Goal: Task Accomplishment & Management: Manage account settings

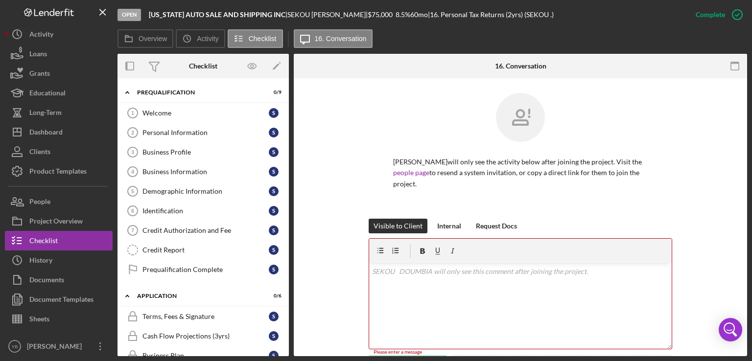
scroll to position [196, 0]
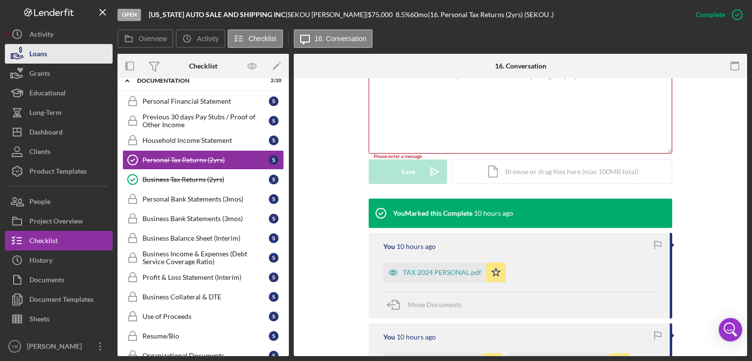
click at [55, 56] on button "Loans" at bounding box center [59, 54] width 108 height 20
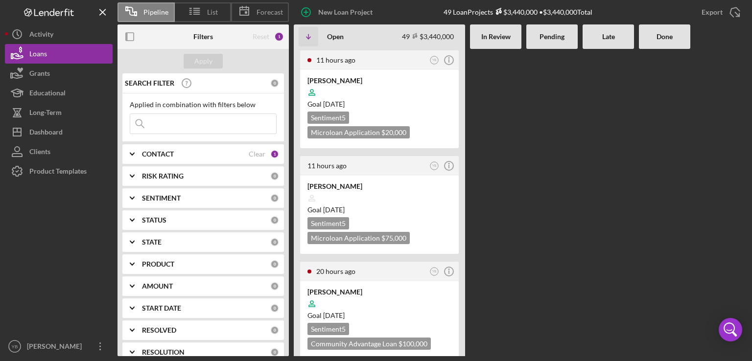
click at [485, 96] on Review at bounding box center [495, 202] width 51 height 307
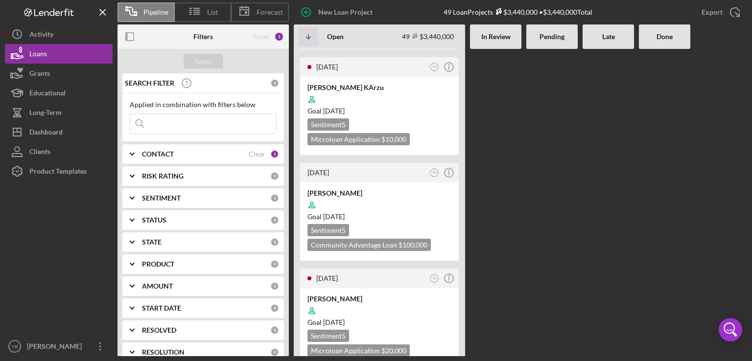
scroll to position [802, 0]
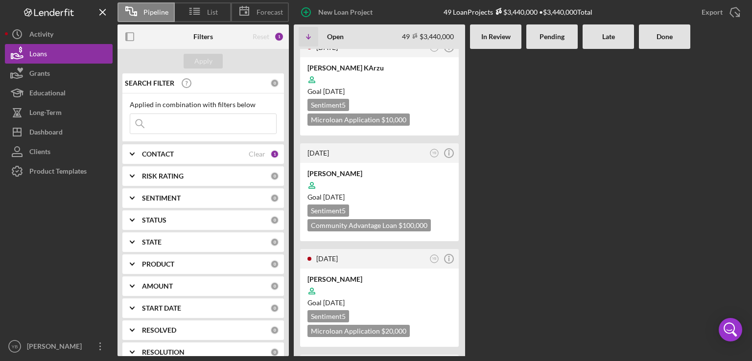
click at [545, 187] on div "11 hours ago YB Icon/Info [PERSON_NAME] Goal [DATE] Sentiment 5 Microloan Appli…" at bounding box center [520, 202] width 453 height 307
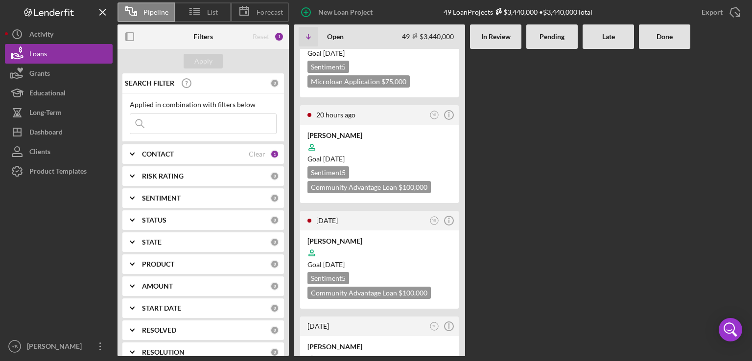
scroll to position [137, 0]
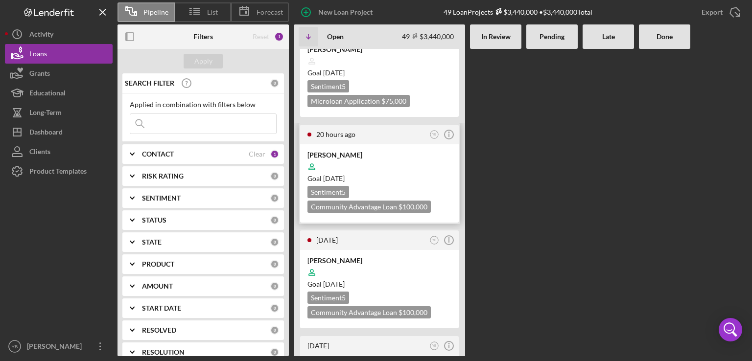
click at [405, 171] on div at bounding box center [379, 167] width 144 height 19
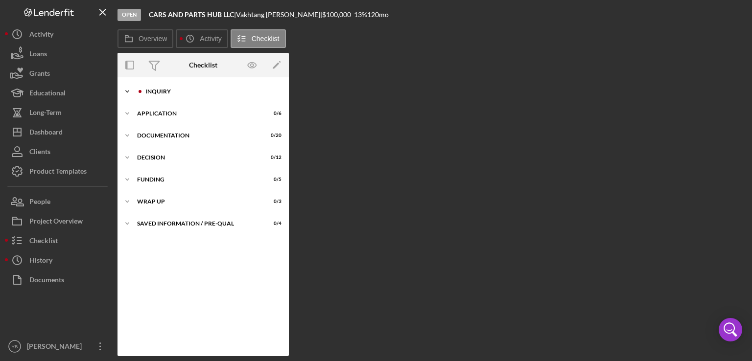
click at [161, 94] on div "Icon/Expander Inquiry 0 / 9" at bounding box center [202, 92] width 171 height 20
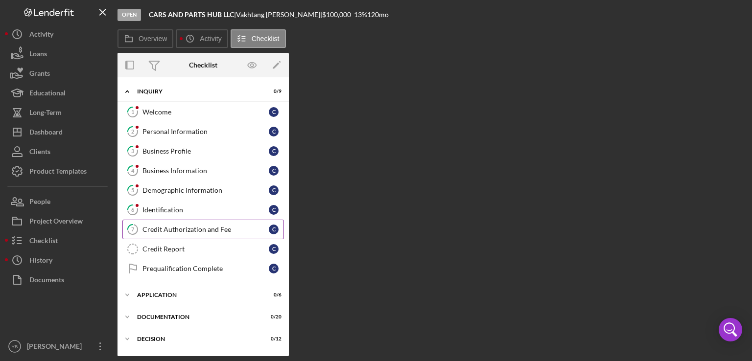
click at [172, 231] on div "Credit Authorization and Fee" at bounding box center [205, 230] width 126 height 8
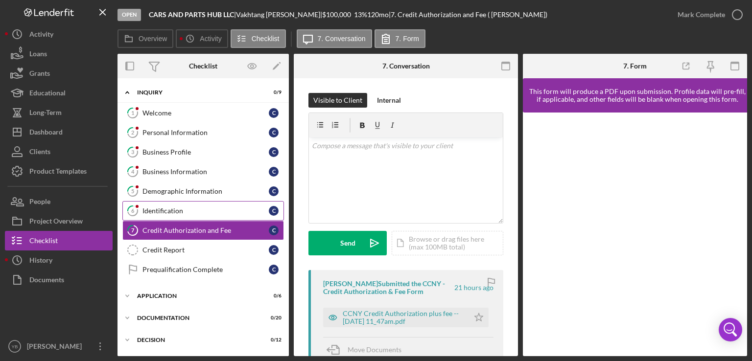
click at [162, 212] on div "Identification" at bounding box center [205, 211] width 126 height 8
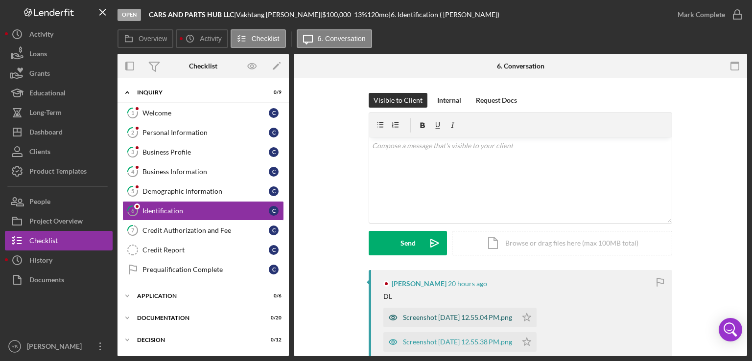
click at [431, 316] on div "Screenshot [DATE] 12.55.04 PM.png" at bounding box center [457, 318] width 109 height 8
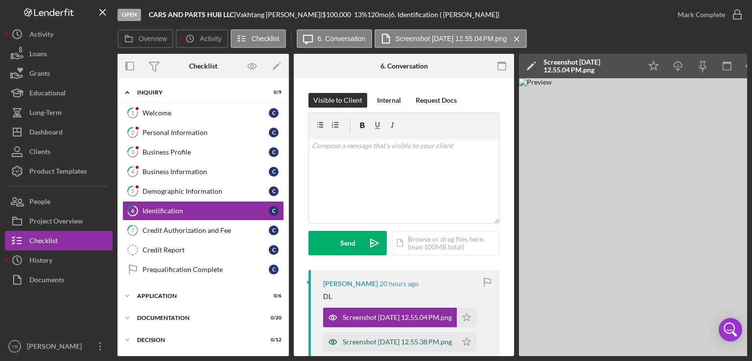
click at [383, 342] on div "Screenshot [DATE] 12.55.38 PM.png" at bounding box center [396, 342] width 109 height 8
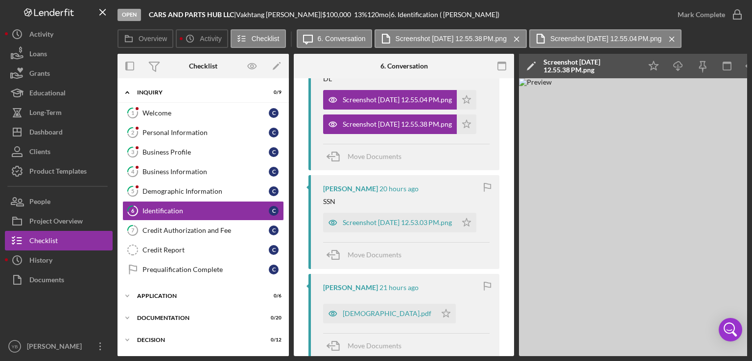
scroll to position [219, 0]
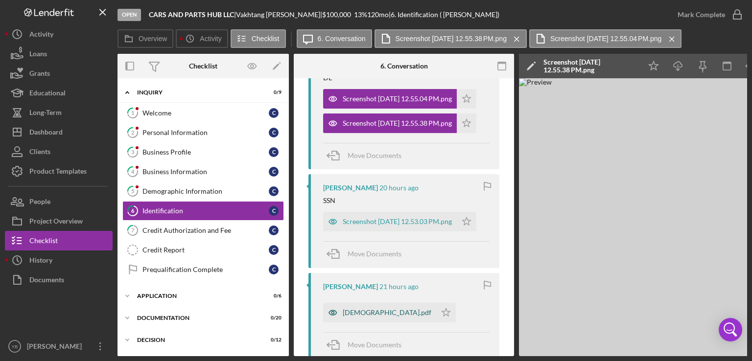
click at [352, 313] on div "[DEMOGRAPHIC_DATA].pdf" at bounding box center [386, 313] width 89 height 8
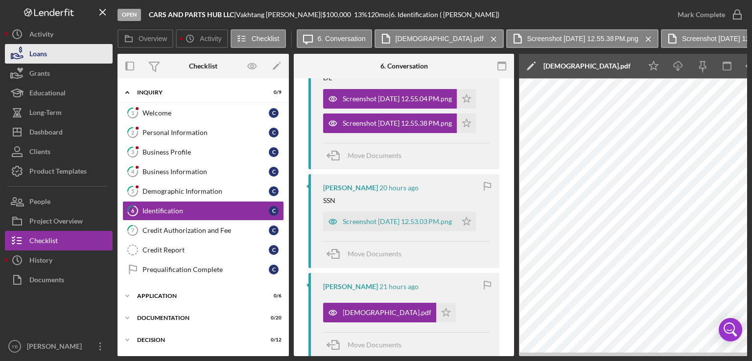
click at [66, 59] on button "Loans" at bounding box center [59, 54] width 108 height 20
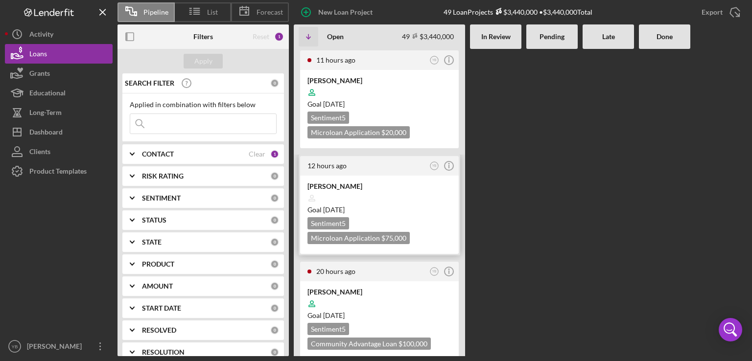
click at [384, 210] on div "Goal [DATE]" at bounding box center [379, 210] width 144 height 10
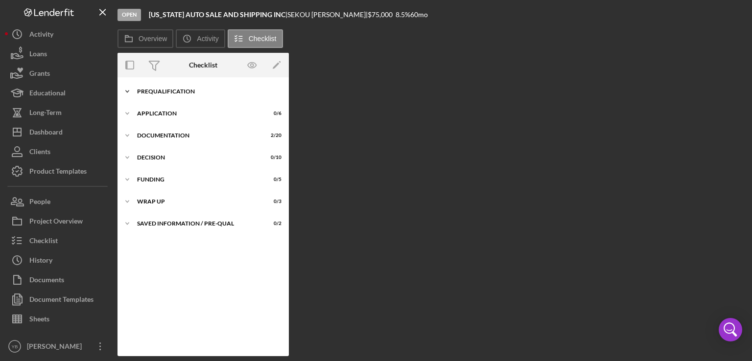
click at [184, 91] on div "Prequalification" at bounding box center [206, 92] width 139 height 6
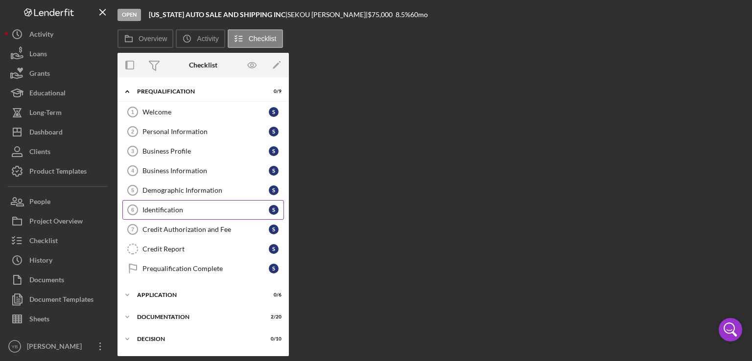
click at [161, 210] on div "Identification" at bounding box center [205, 210] width 126 height 8
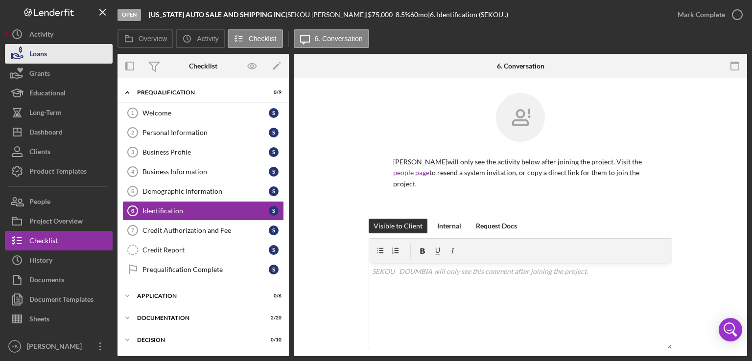
click at [52, 57] on button "Loans" at bounding box center [59, 54] width 108 height 20
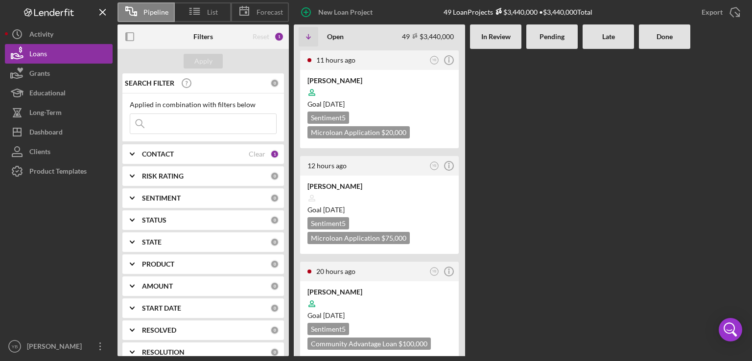
click at [502, 241] on Review at bounding box center [495, 202] width 51 height 307
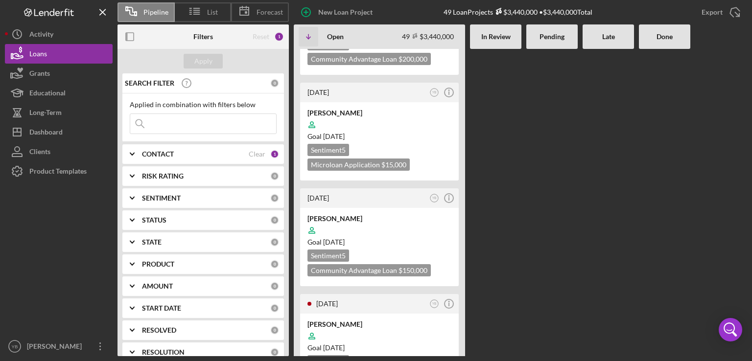
scroll to position [1253, 0]
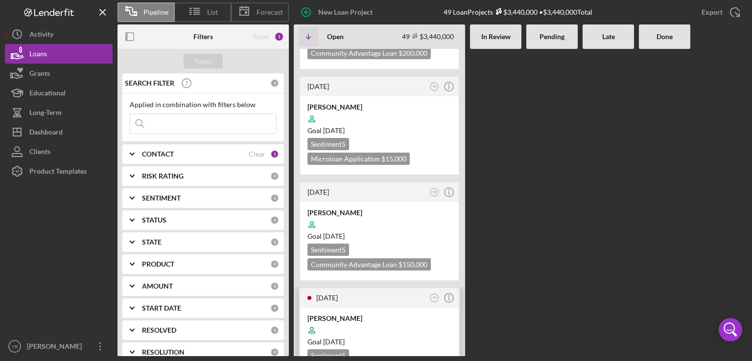
click at [391, 321] on div at bounding box center [379, 330] width 144 height 19
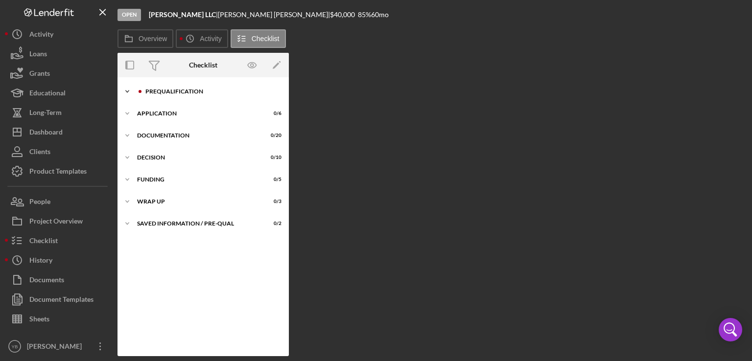
click at [170, 91] on div "Prequalification" at bounding box center [210, 92] width 131 height 6
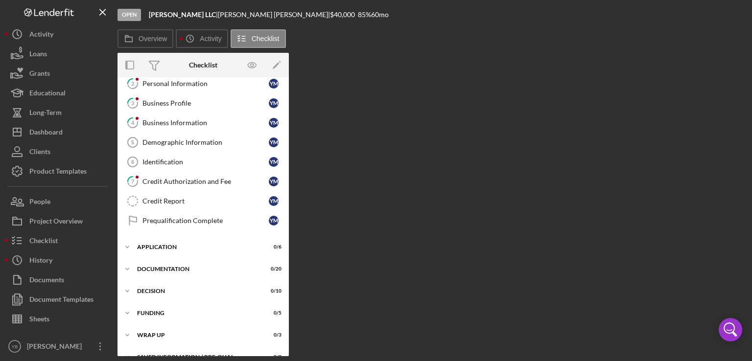
scroll to position [49, 0]
click at [160, 246] on div "Application" at bounding box center [206, 246] width 139 height 6
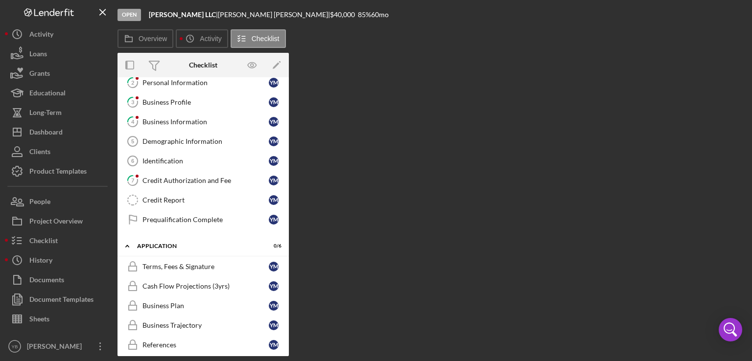
click at [287, 269] on div "Icon/Expander Prequalification 0 / 9 Welcome 1 Welcome Y M 2 Personal Informati…" at bounding box center [202, 216] width 171 height 279
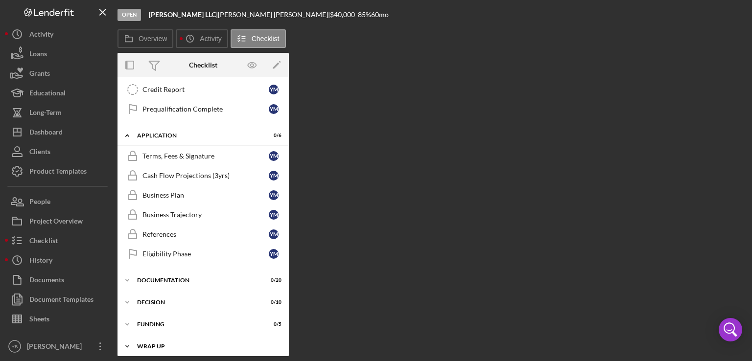
scroll to position [162, 0]
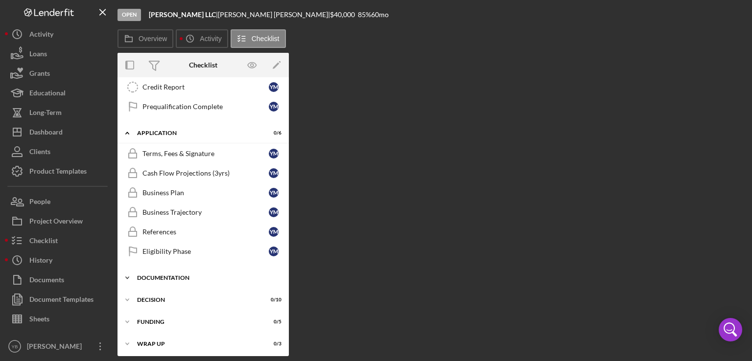
click at [184, 275] on div "Documentation" at bounding box center [206, 278] width 139 height 6
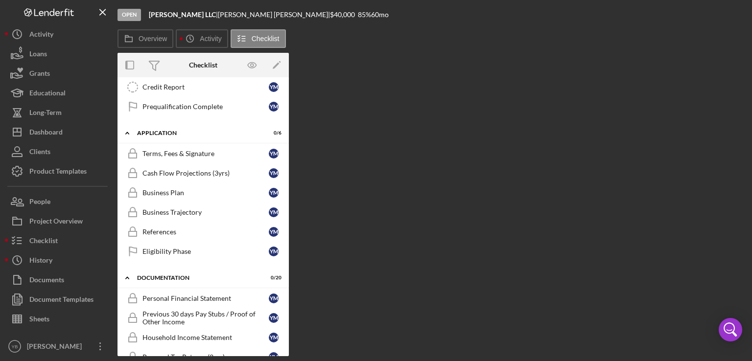
drag, startPoint x: 286, startPoint y: 218, endPoint x: 286, endPoint y: 229, distance: 11.8
click at [286, 229] on div "Icon/Expander Prequalification 0 / 9 Welcome 1 Welcome Y M 2 Personal Informati…" at bounding box center [202, 216] width 171 height 279
click at [288, 219] on div "Icon/Expander Prequalification 0 / 9 Welcome 1 Welcome Y M 2 Personal Informati…" at bounding box center [202, 216] width 171 height 279
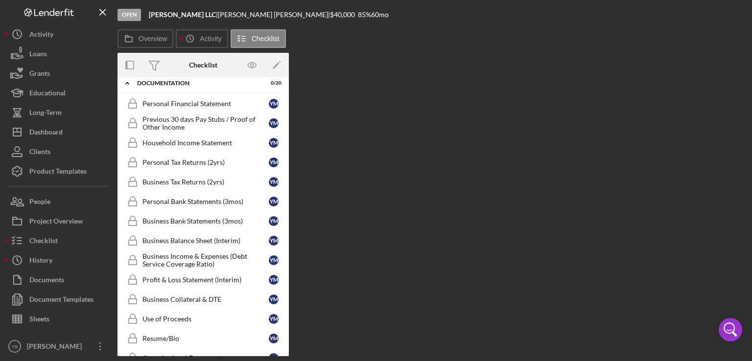
scroll to position [351, 0]
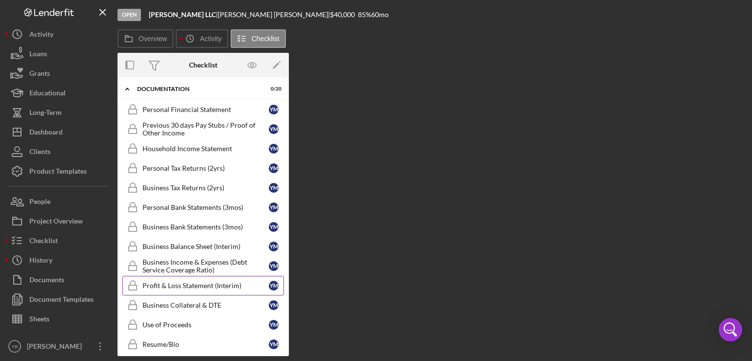
click at [215, 282] on div "Profit & Loss Statement (Interim)" at bounding box center [205, 286] width 126 height 8
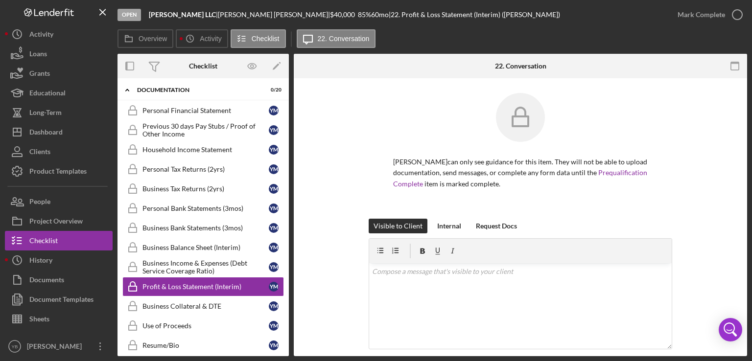
click at [712, 170] on div "[PERSON_NAME] can only see guidance for this item. They will not be able to upl…" at bounding box center [520, 156] width 424 height 126
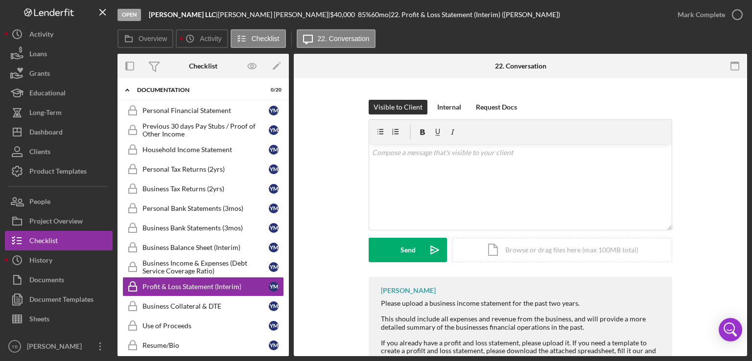
scroll to position [176, 0]
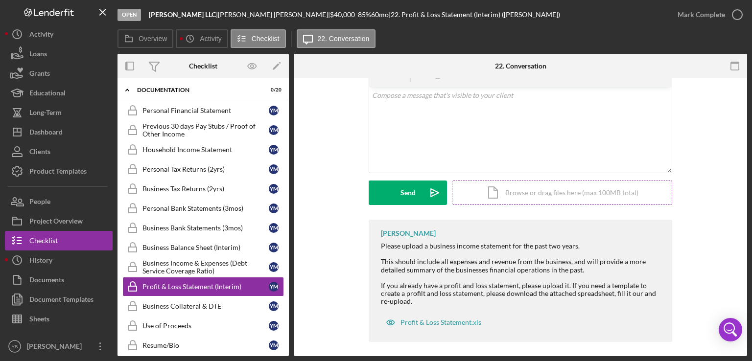
click at [558, 193] on div "Icon/Document Browse or drag files here (max 100MB total) Tap to choose files o…" at bounding box center [562, 193] width 220 height 24
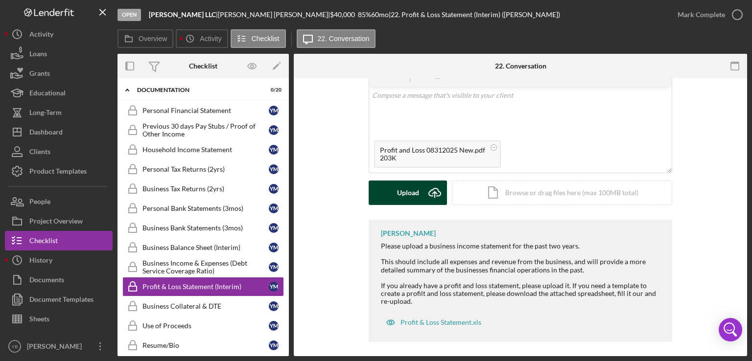
click at [409, 194] on div "Upload" at bounding box center [408, 193] width 22 height 24
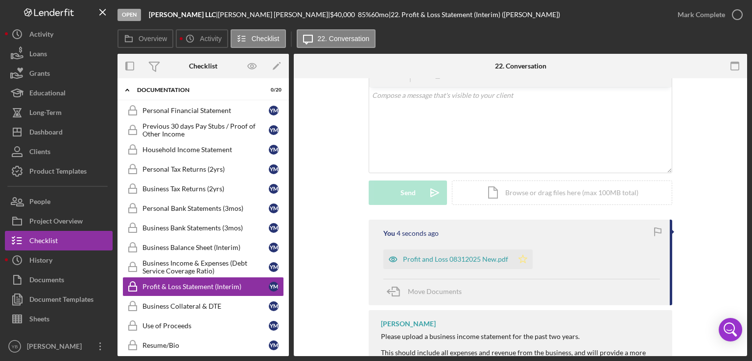
click at [520, 259] on icon "Icon/Star" at bounding box center [523, 260] width 20 height 20
click at [708, 12] on div "Mark Complete" at bounding box center [700, 15] width 47 height 20
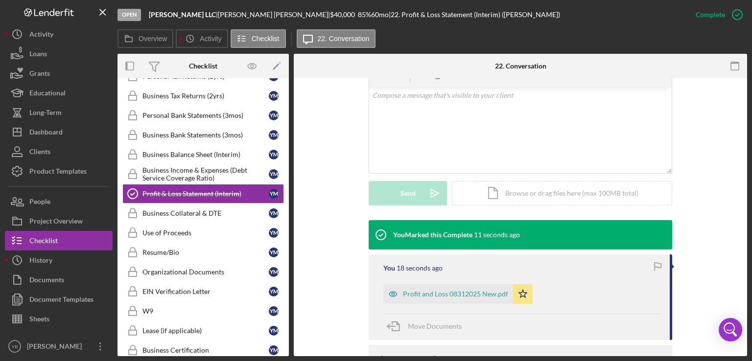
scroll to position [433, 0]
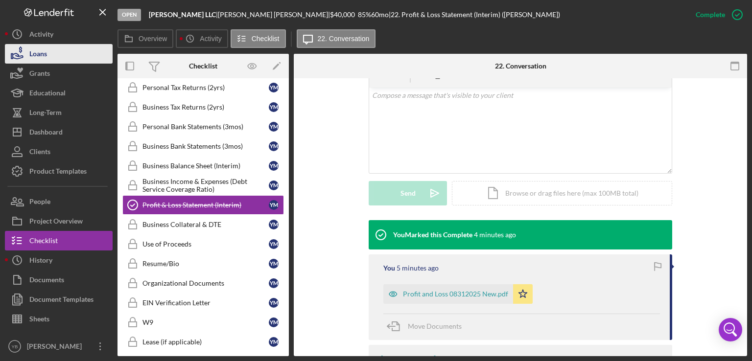
click at [59, 56] on button "Loans" at bounding box center [59, 54] width 108 height 20
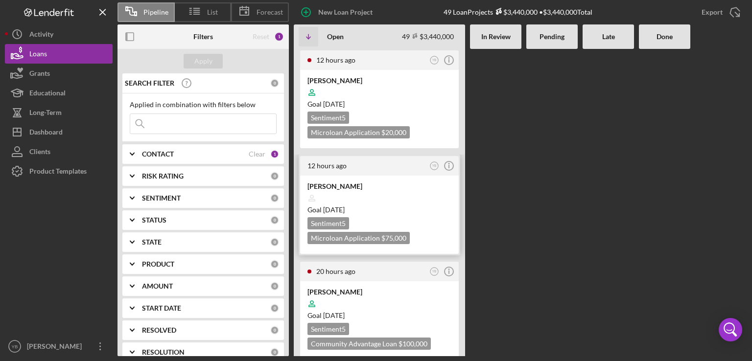
click at [393, 194] on div at bounding box center [379, 198] width 144 height 19
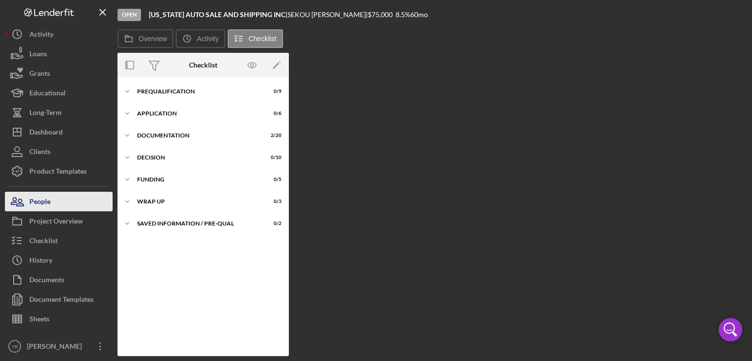
click at [43, 205] on div "People" at bounding box center [39, 203] width 21 height 22
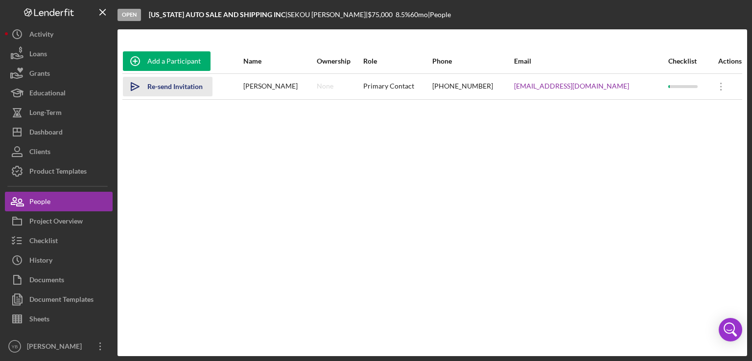
click at [183, 87] on div "Re-send Invitation" at bounding box center [174, 87] width 55 height 20
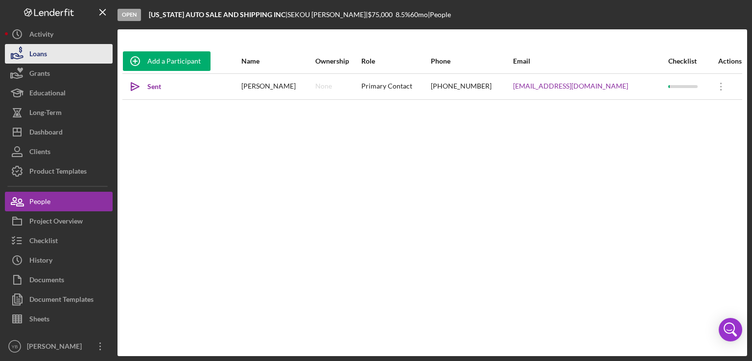
click at [35, 56] on div "Loans" at bounding box center [38, 55] width 18 height 22
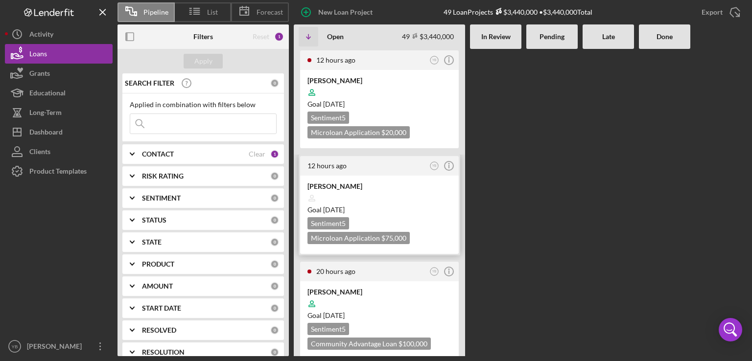
click at [407, 213] on div "Goal [DATE]" at bounding box center [379, 210] width 144 height 10
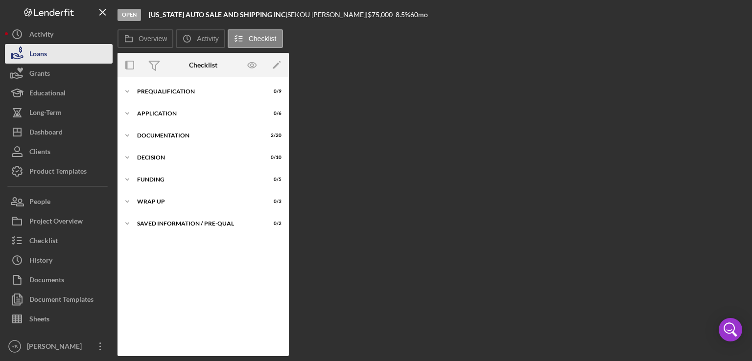
click at [51, 57] on button "Loans" at bounding box center [59, 54] width 108 height 20
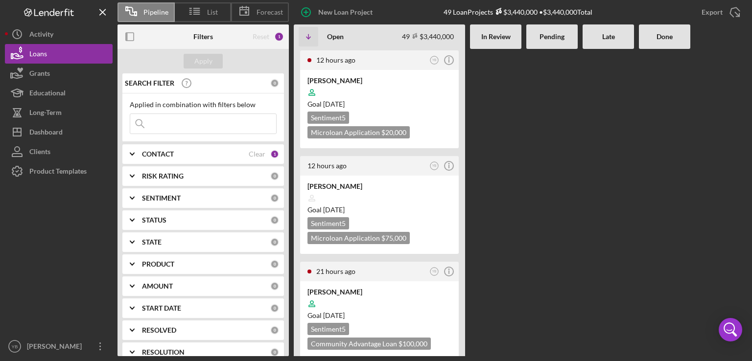
click at [502, 199] on Review at bounding box center [495, 202] width 51 height 307
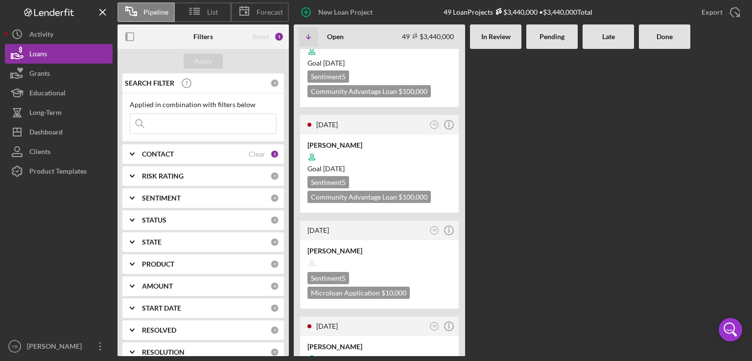
scroll to position [274, 0]
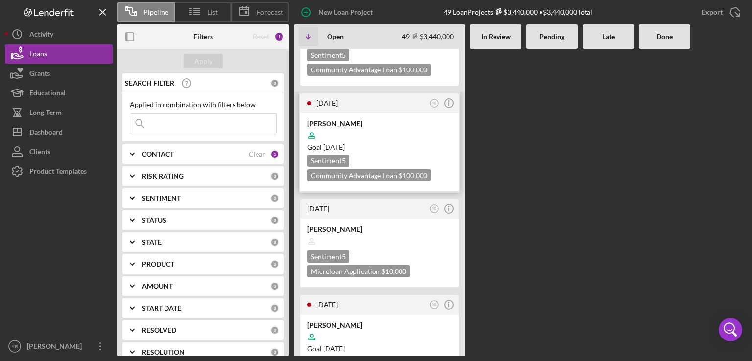
click at [413, 130] on div at bounding box center [379, 135] width 144 height 19
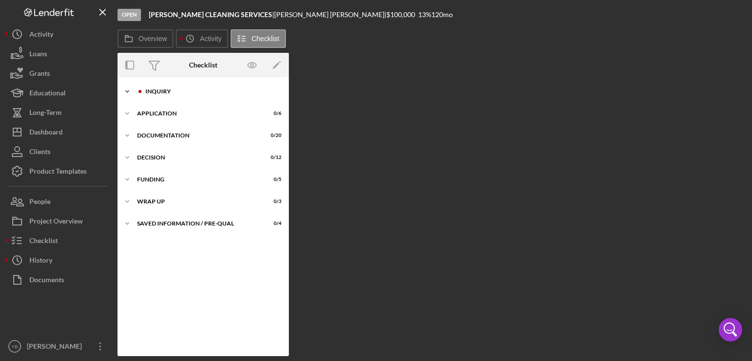
click at [160, 90] on div "Inquiry" at bounding box center [210, 92] width 131 height 6
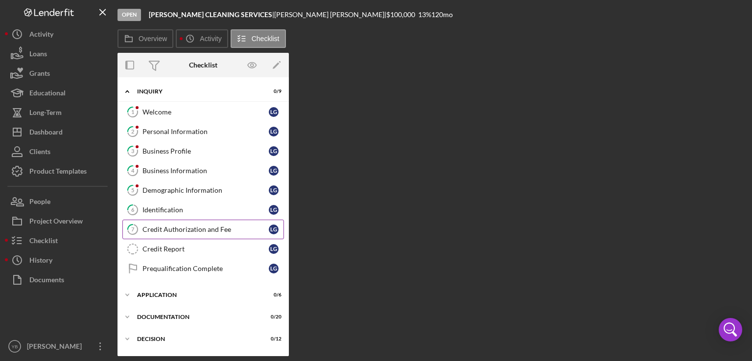
click at [173, 227] on div "Credit Authorization and Fee" at bounding box center [205, 230] width 126 height 8
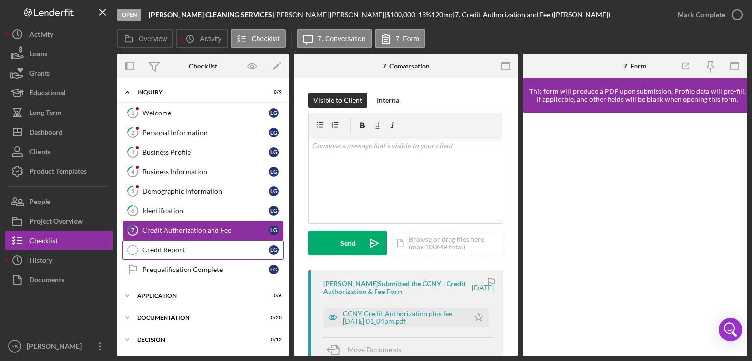
click at [179, 249] on div "Credit Report" at bounding box center [205, 250] width 126 height 8
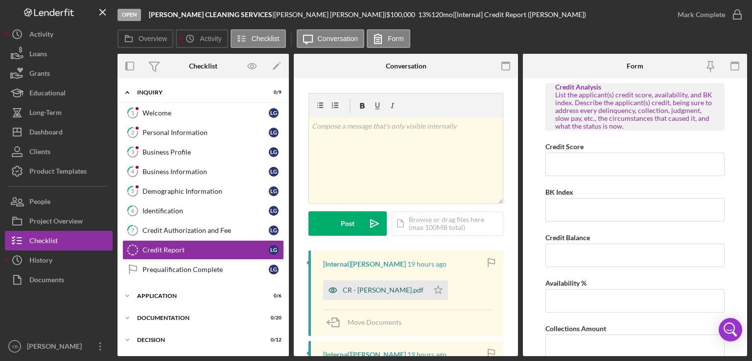
click at [388, 290] on div "CR - [PERSON_NAME].pdf" at bounding box center [382, 290] width 81 height 8
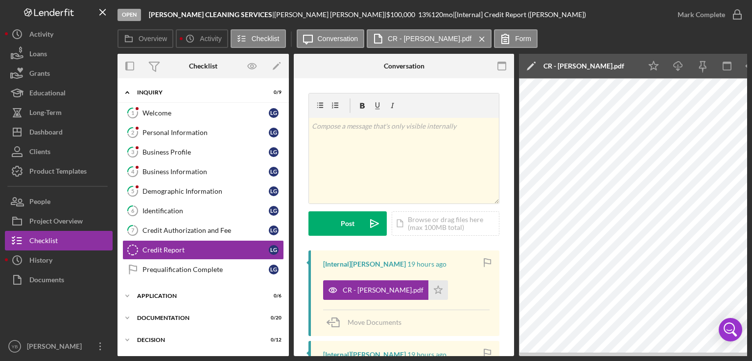
drag, startPoint x: 533, startPoint y: 356, endPoint x: 544, endPoint y: 355, distance: 10.8
click at [544, 355] on div "Overview Internal Workflow Stage Open Icon/Dropdown Arrow Archive (can unarchiv…" at bounding box center [431, 205] width 629 height 302
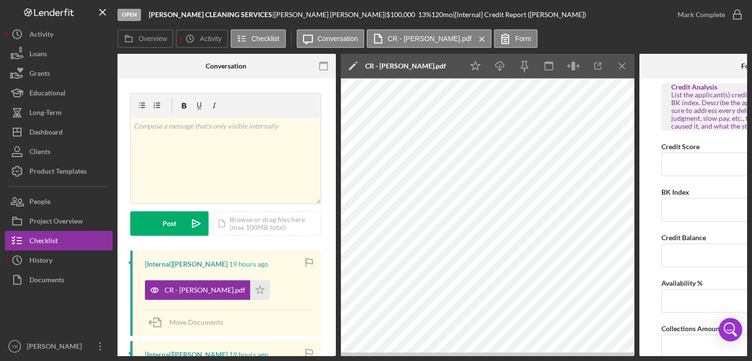
scroll to position [0, 184]
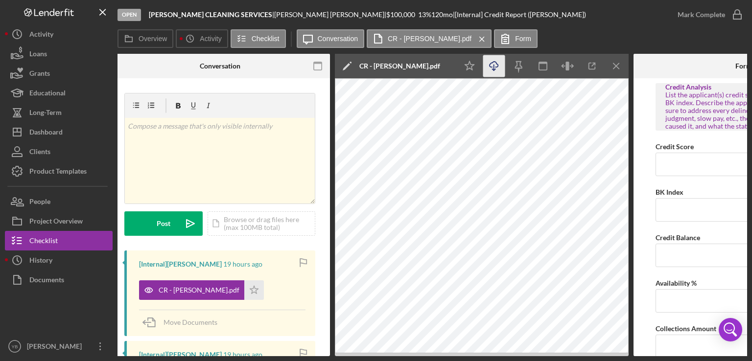
click at [495, 65] on icon "Icon/Download" at bounding box center [494, 66] width 22 height 22
click at [64, 54] on button "Loans" at bounding box center [59, 54] width 108 height 20
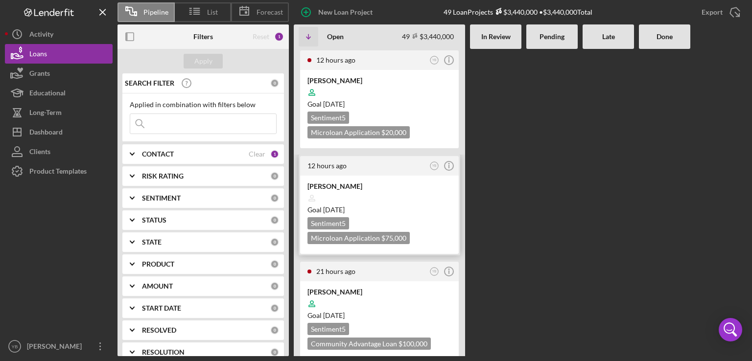
click at [373, 189] on div at bounding box center [379, 198] width 144 height 19
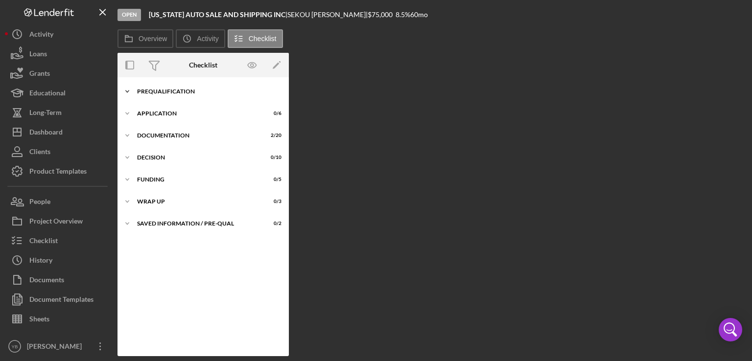
click at [177, 89] on div "Prequalification" at bounding box center [206, 92] width 139 height 6
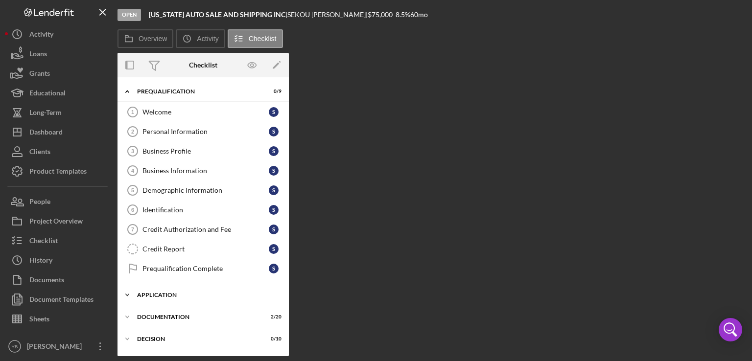
click at [160, 293] on div "Application" at bounding box center [206, 295] width 139 height 6
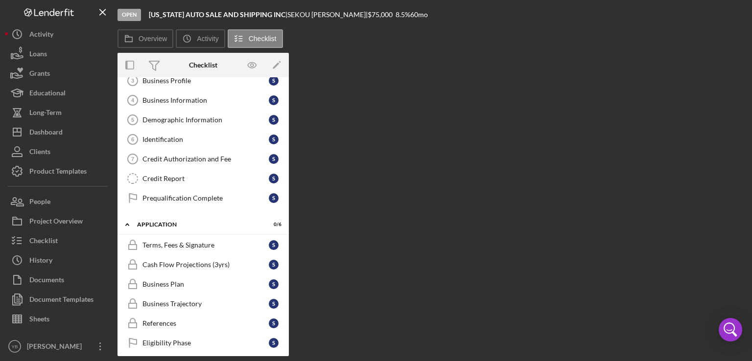
scroll to position [71, 0]
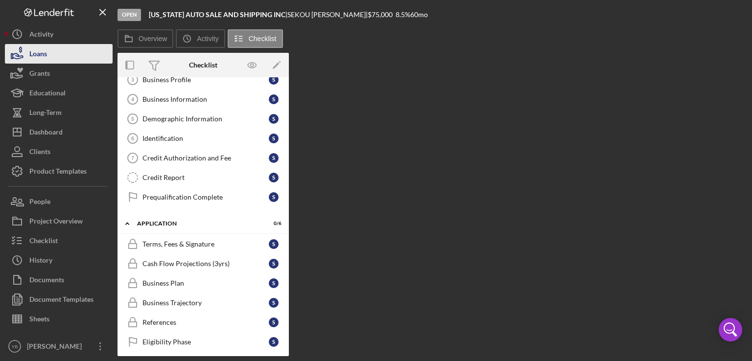
click at [53, 54] on button "Loans" at bounding box center [59, 54] width 108 height 20
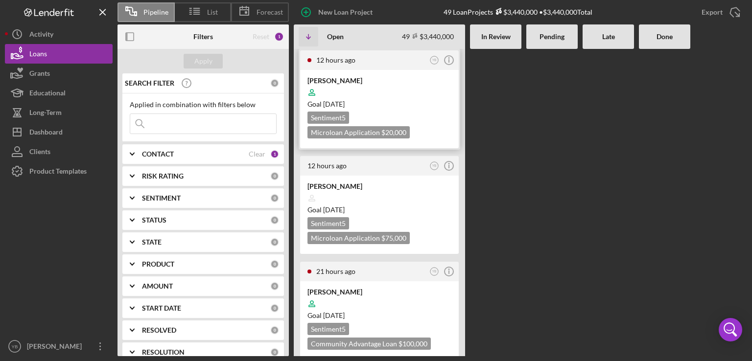
click at [392, 88] on div at bounding box center [379, 92] width 144 height 19
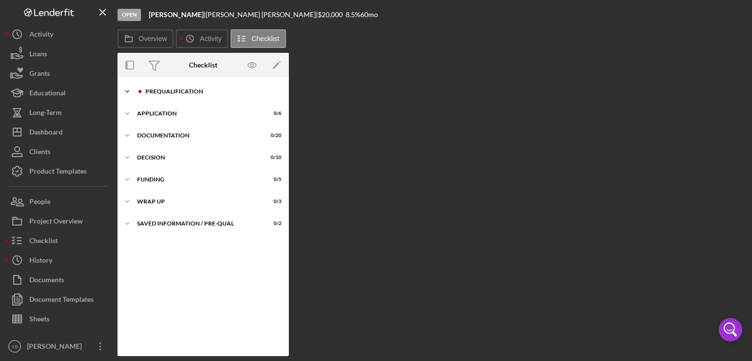
click at [171, 93] on div "Prequalification" at bounding box center [210, 92] width 131 height 6
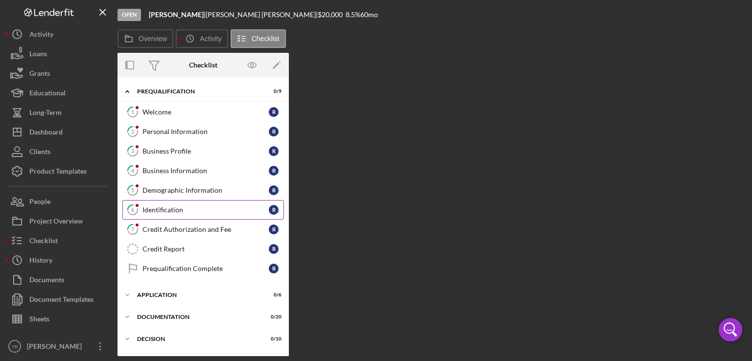
click at [150, 206] on div "Identification" at bounding box center [205, 210] width 126 height 8
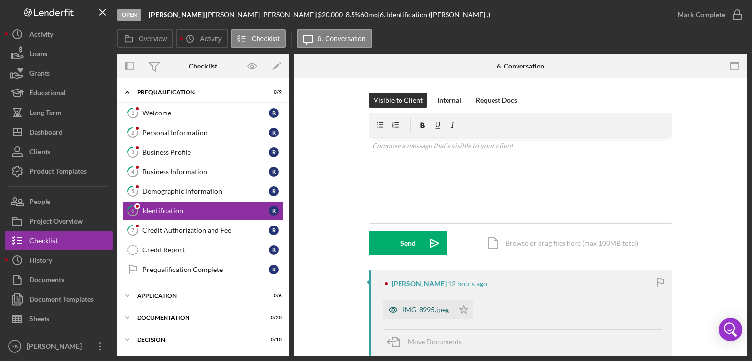
click at [421, 309] on div "IMG_8995.jpeg" at bounding box center [426, 310] width 46 height 8
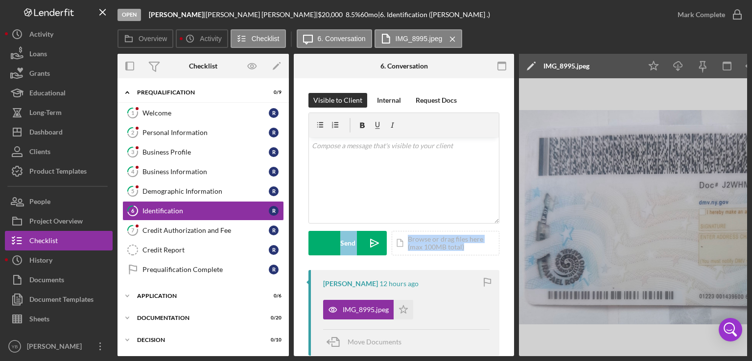
drag, startPoint x: 514, startPoint y: 190, endPoint x: 507, endPoint y: 261, distance: 70.8
click at [507, 261] on div "Overview Internal Workflow Stage Open Icon/Dropdown Arrow Archive (can unarchiv…" at bounding box center [431, 205] width 629 height 302
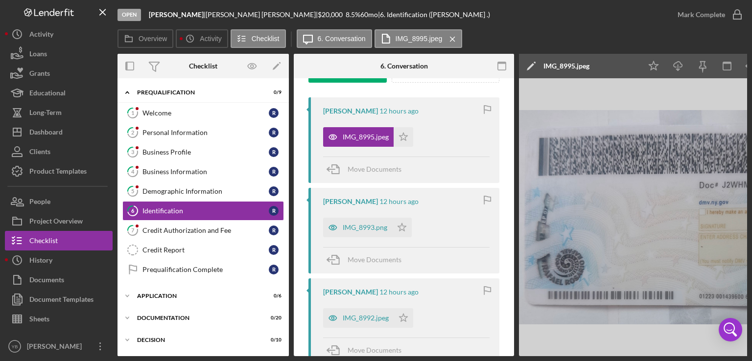
scroll to position [196, 0]
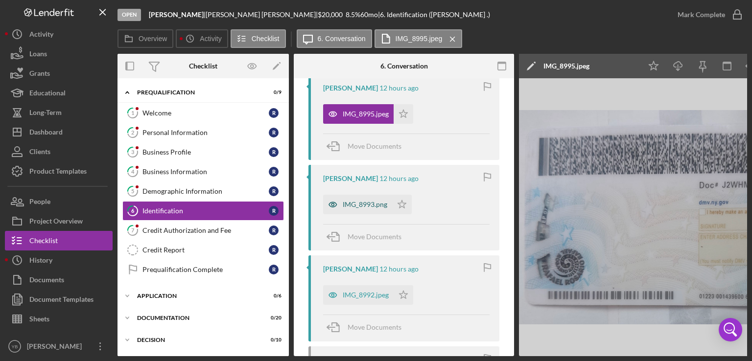
click at [353, 206] on div "IMG_8993.png" at bounding box center [364, 205] width 45 height 8
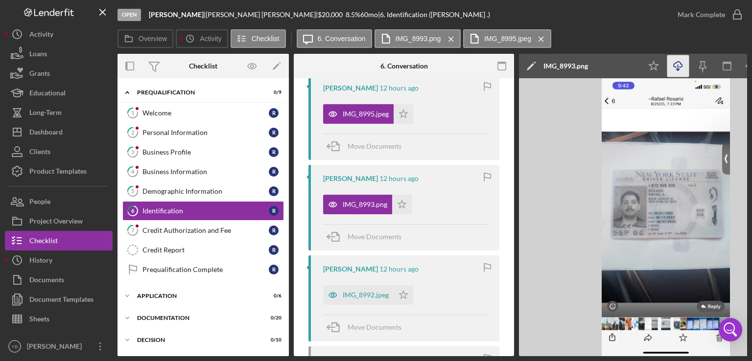
click at [679, 67] on icon "button" at bounding box center [677, 64] width 8 height 5
click at [174, 224] on link "7 Credit Authorization and Fee R" at bounding box center [202, 231] width 161 height 20
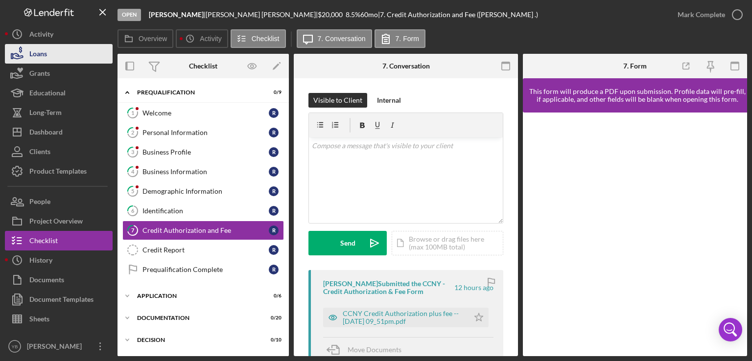
click at [53, 58] on button "Loans" at bounding box center [59, 54] width 108 height 20
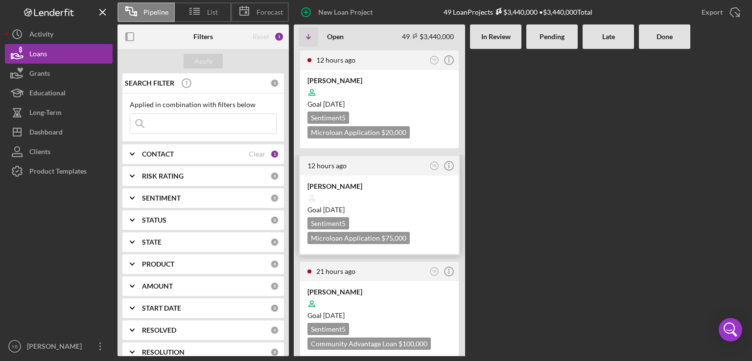
click at [365, 194] on div at bounding box center [379, 198] width 144 height 19
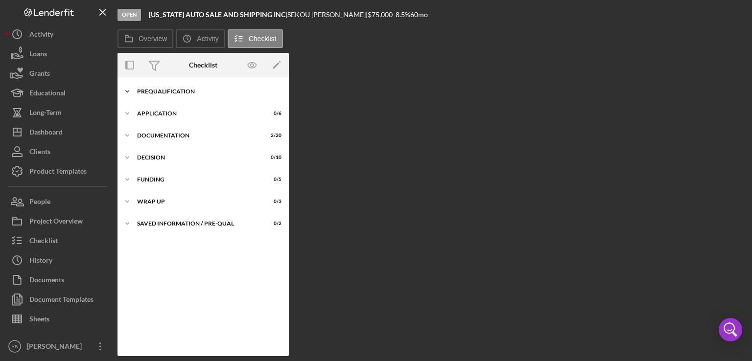
click at [166, 92] on div "Prequalification" at bounding box center [206, 92] width 139 height 6
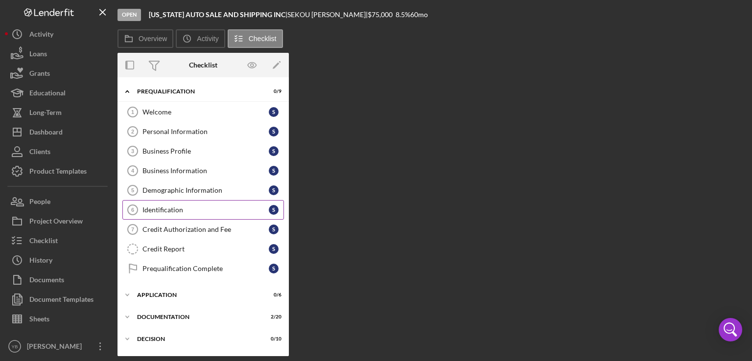
click at [162, 206] on div "Identification" at bounding box center [205, 210] width 126 height 8
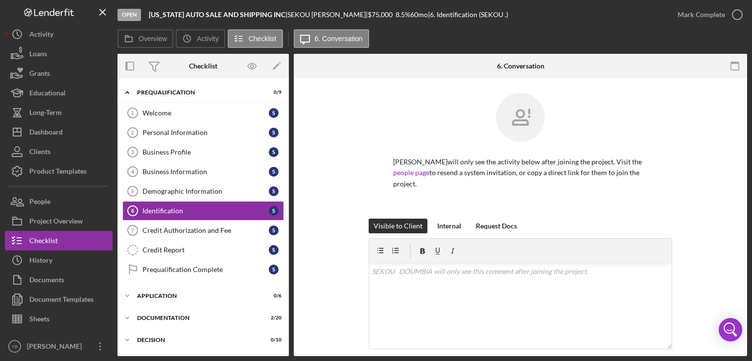
click at [714, 209] on div "[PERSON_NAME] will only see the activity below after joining the project. Visit…" at bounding box center [520, 156] width 424 height 126
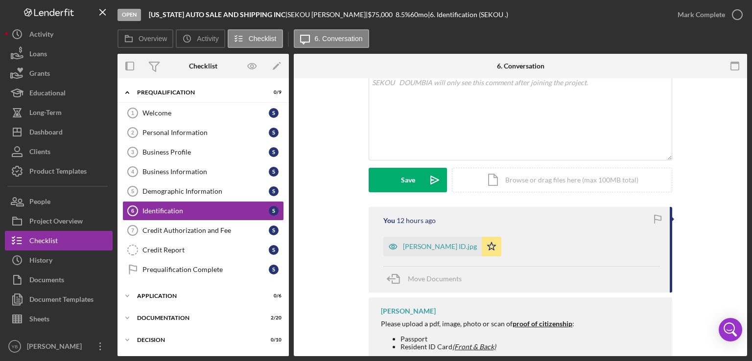
scroll to position [196, 0]
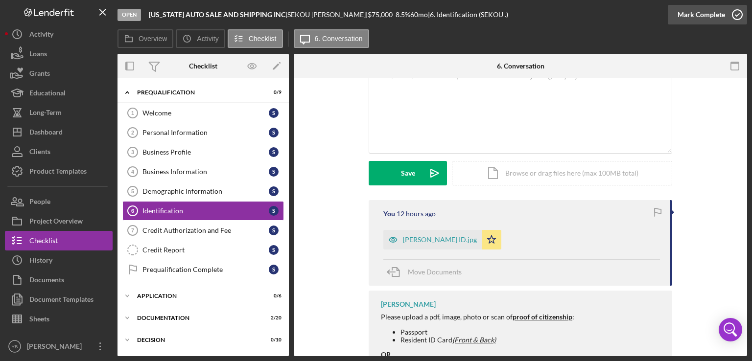
click at [727, 15] on icon "button" at bounding box center [737, 14] width 24 height 24
